Goal: Task Accomplishment & Management: Use online tool/utility

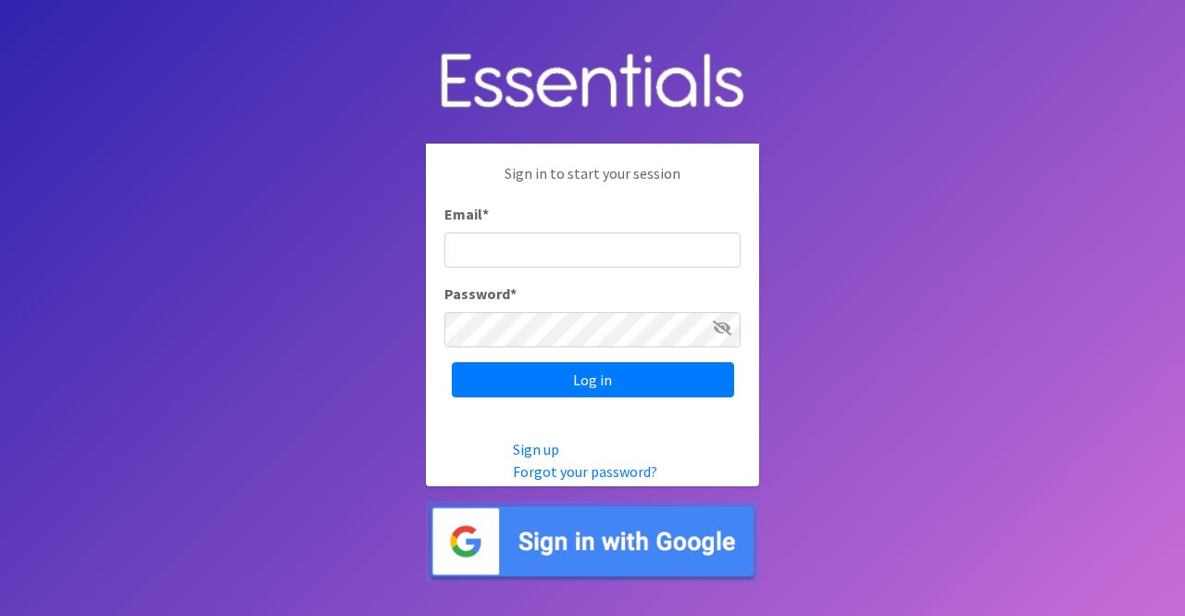
type input "[PERSON_NAME][EMAIL_ADDRESS][DOMAIN_NAME]"
click at [452, 362] on input "Log in" at bounding box center [593, 379] width 282 height 35
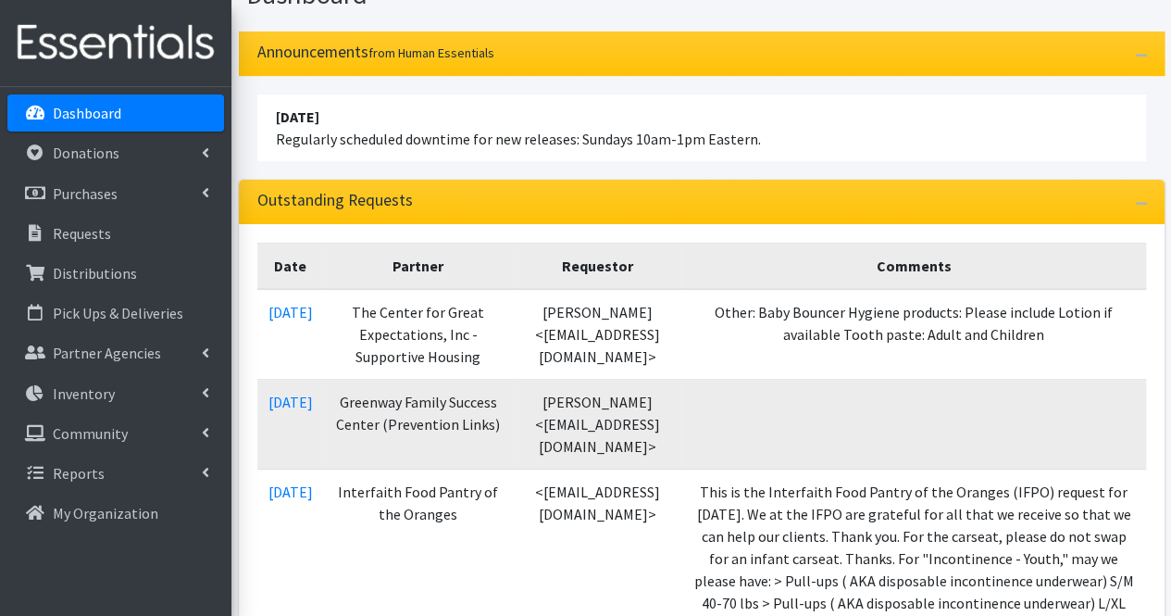
scroll to position [206, 0]
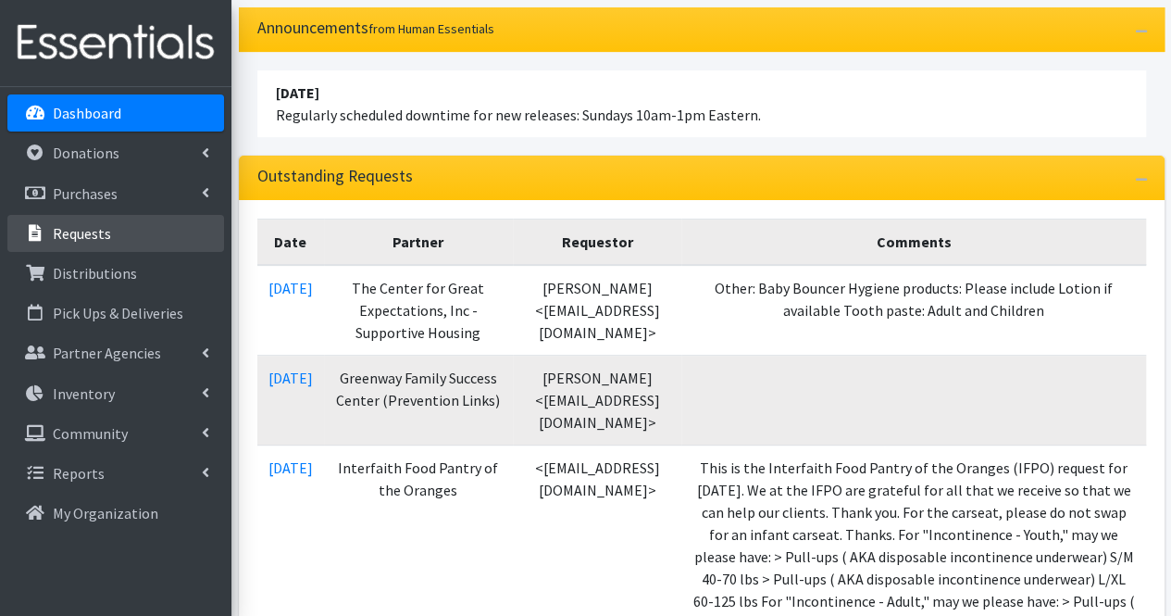
click at [94, 240] on p "Requests" at bounding box center [82, 233] width 58 height 19
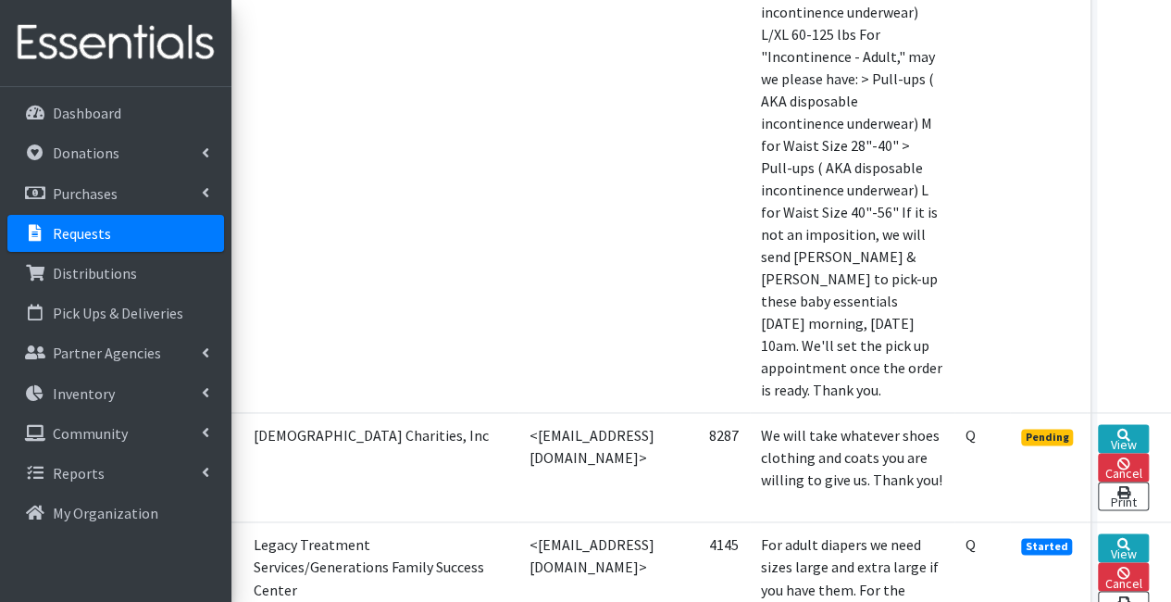
scroll to position [1179, 157]
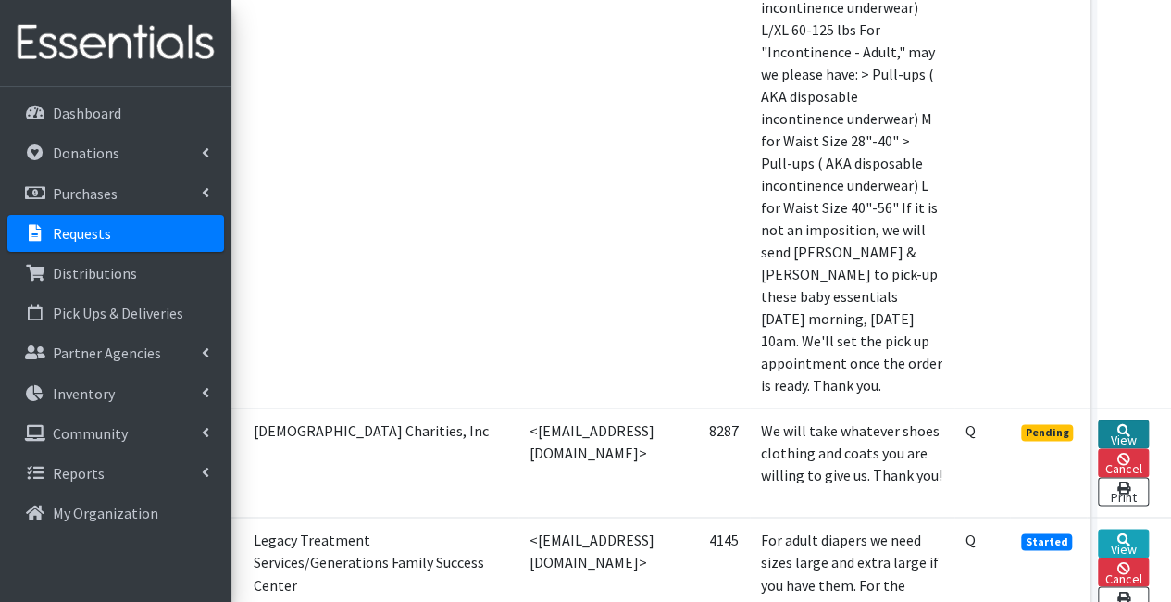
click at [1111, 419] on link "View" at bounding box center [1123, 433] width 51 height 29
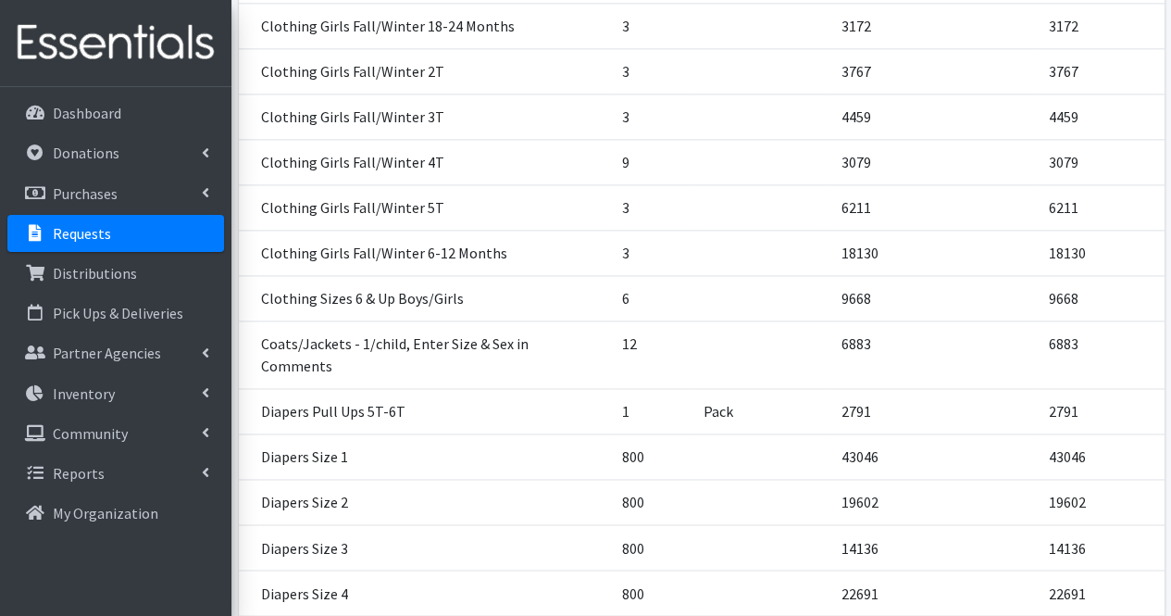
scroll to position [1226, 0]
